Goal: Information Seeking & Learning: Learn about a topic

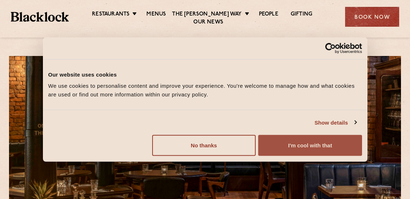
click at [310, 145] on button "I'm cool with that" at bounding box center [310, 145] width 104 height 21
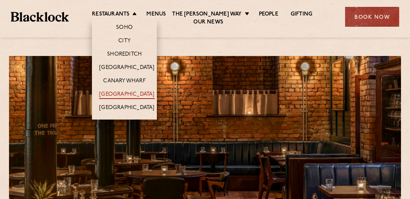
click at [122, 99] on link "[GEOGRAPHIC_DATA]" at bounding box center [126, 95] width 55 height 8
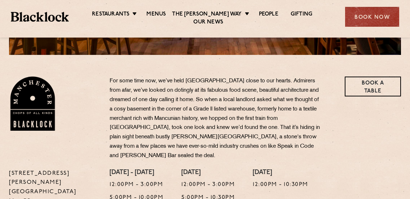
scroll to position [217, 0]
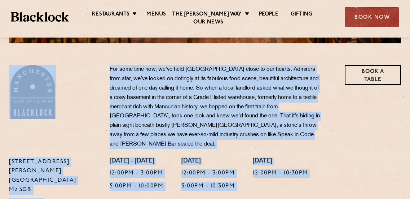
drag, startPoint x: 97, startPoint y: 71, endPoint x: 109, endPoint y: 189, distance: 118.6
click at [109, 189] on div "37 Peter Street Manchester M2 5GB T: 0161 4140225 E: Manchester@theblacklock.co…" at bounding box center [205, 149] width 403 height 169
click at [87, 91] on div "37 Peter Street Manchester M2 5GB T: 0161 4140225 E: Manchester@theblacklock.com" at bounding box center [54, 111] width 101 height 92
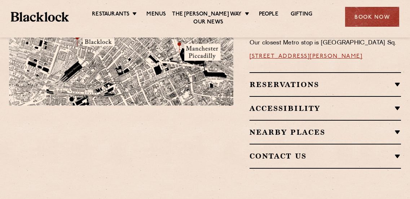
scroll to position [614, 0]
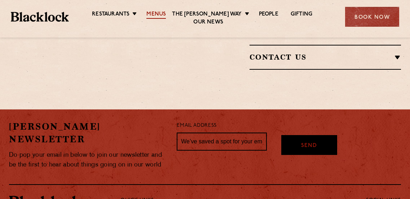
click at [147, 19] on link "Menus" at bounding box center [156, 15] width 19 height 8
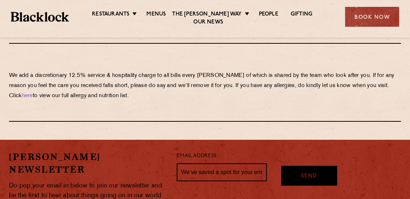
scroll to position [1299, 0]
